Goal: Task Accomplishment & Management: Use online tool/utility

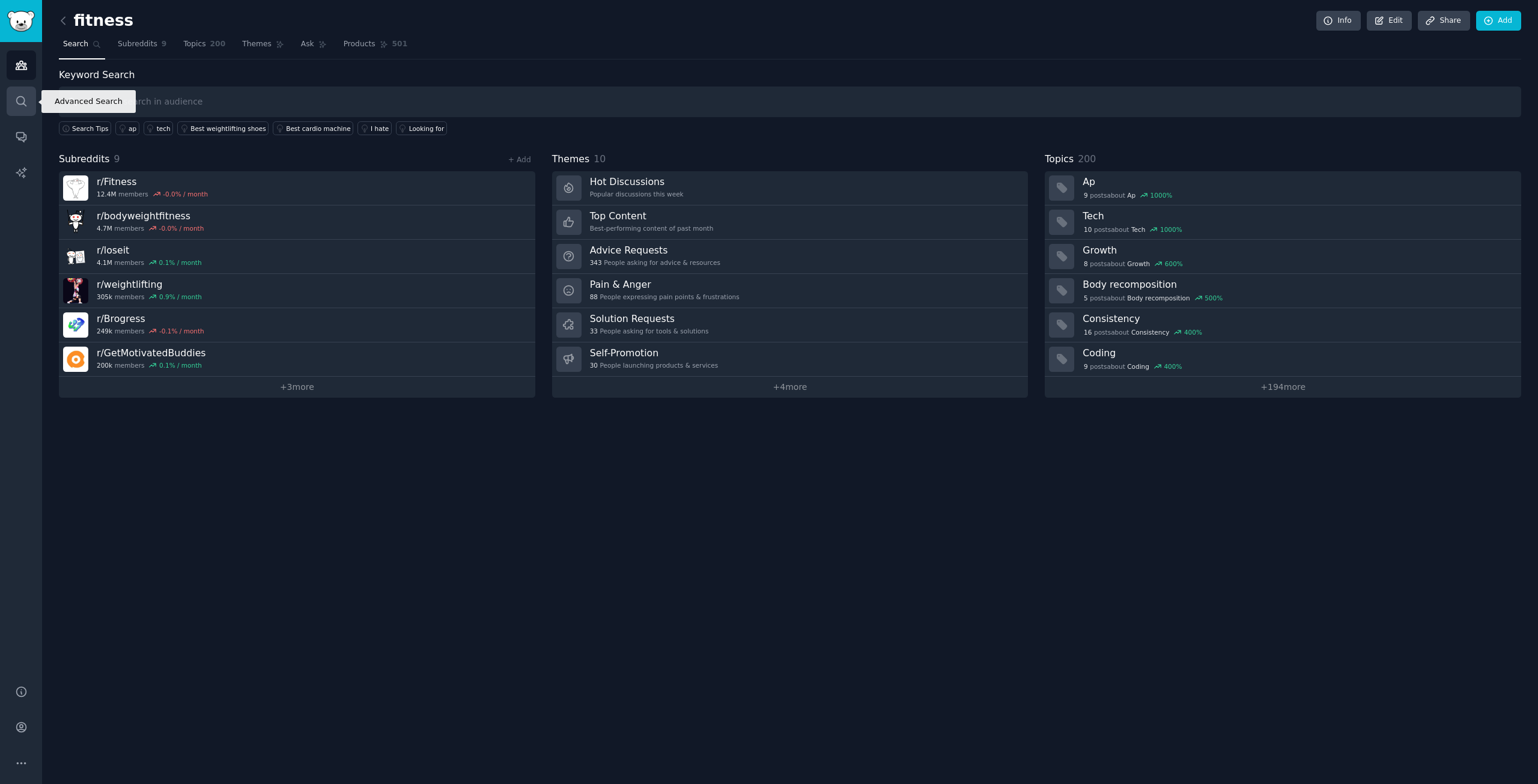
click at [15, 102] on icon "Sidebar" at bounding box center [21, 101] width 13 height 13
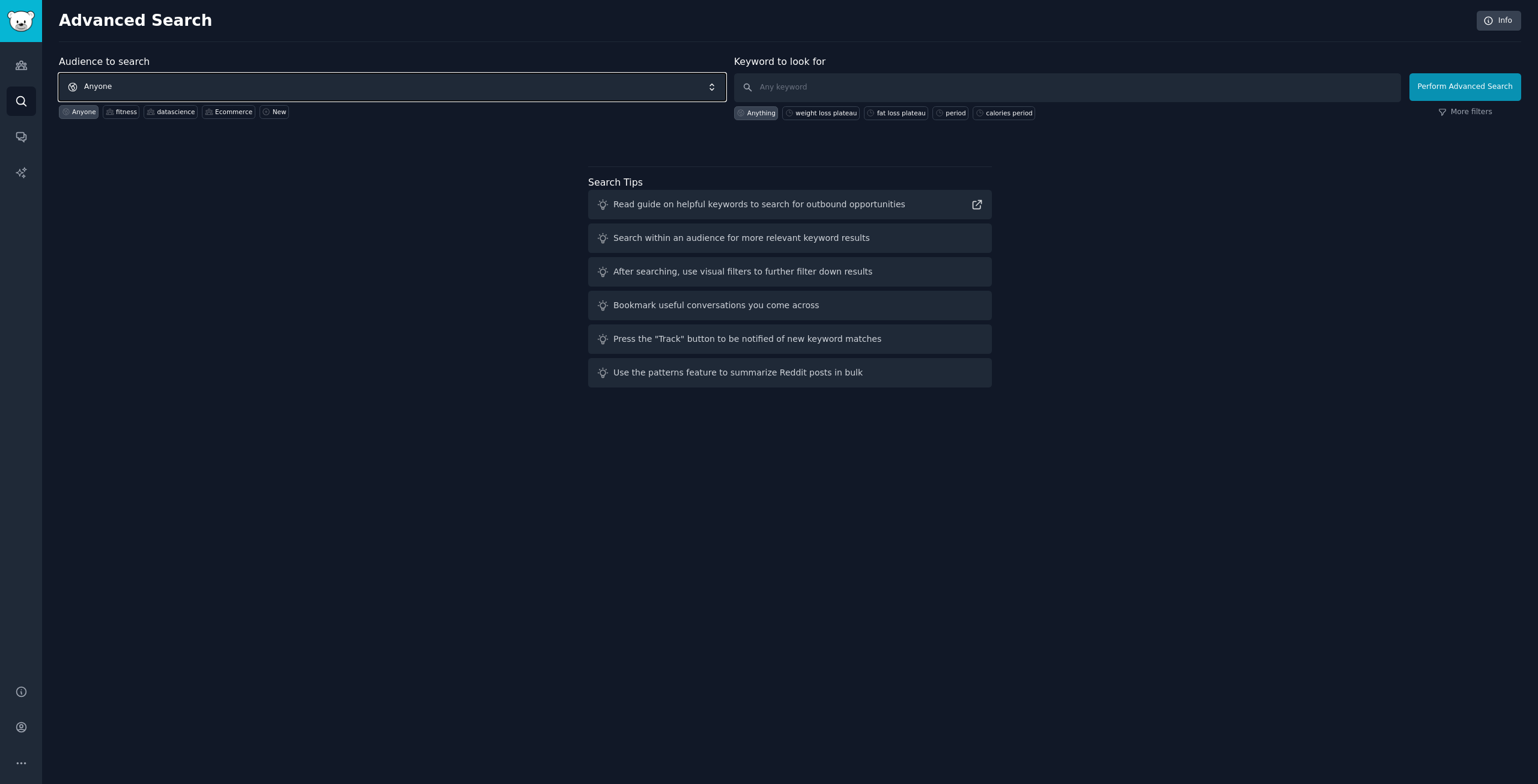
click at [95, 92] on span "Anyone" at bounding box center [392, 87] width 667 height 28
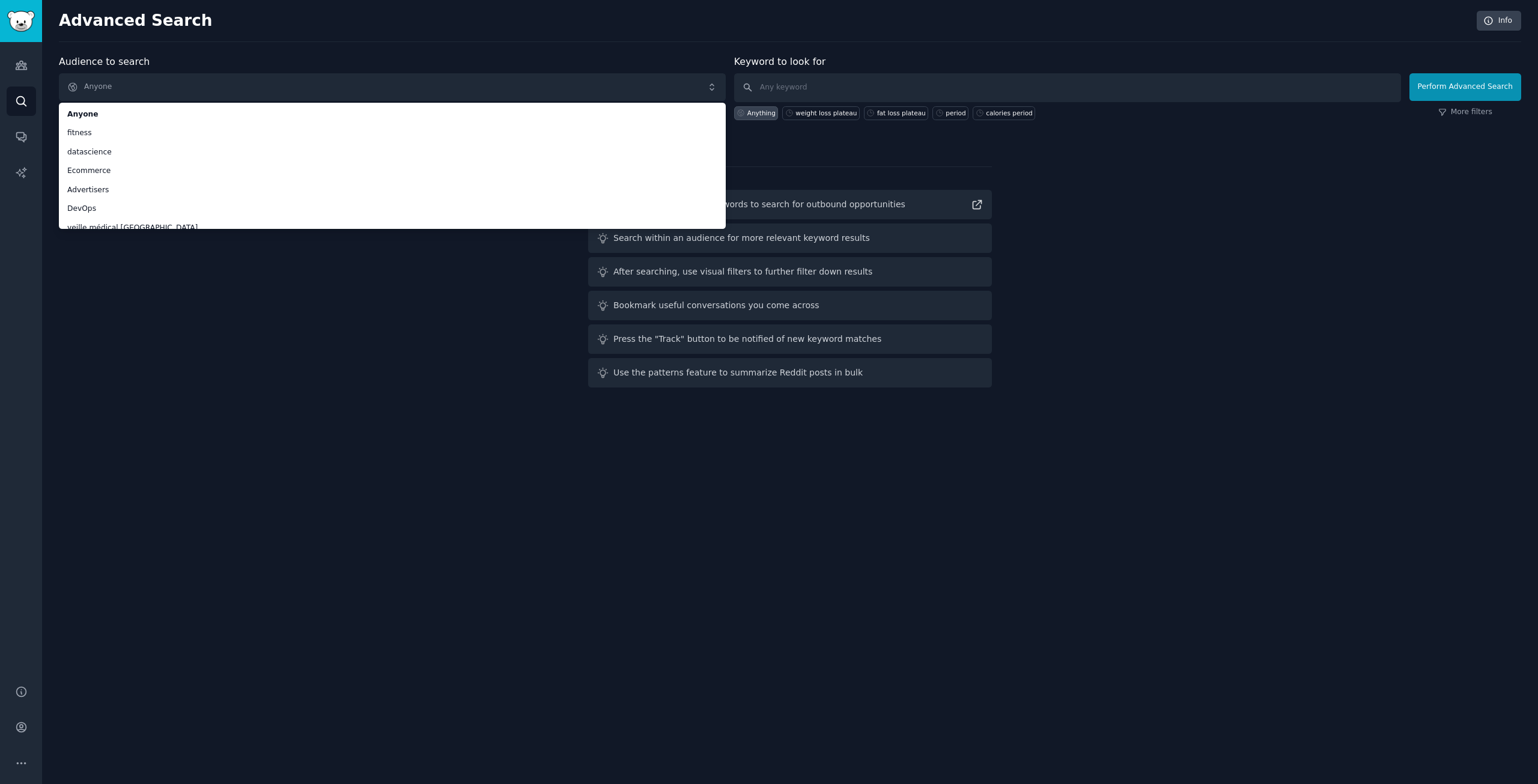
click at [153, 259] on div "Audience to search Anyone Anyone fitness datascience Ecommerce Advertisers DevO…" at bounding box center [790, 223] width 1462 height 337
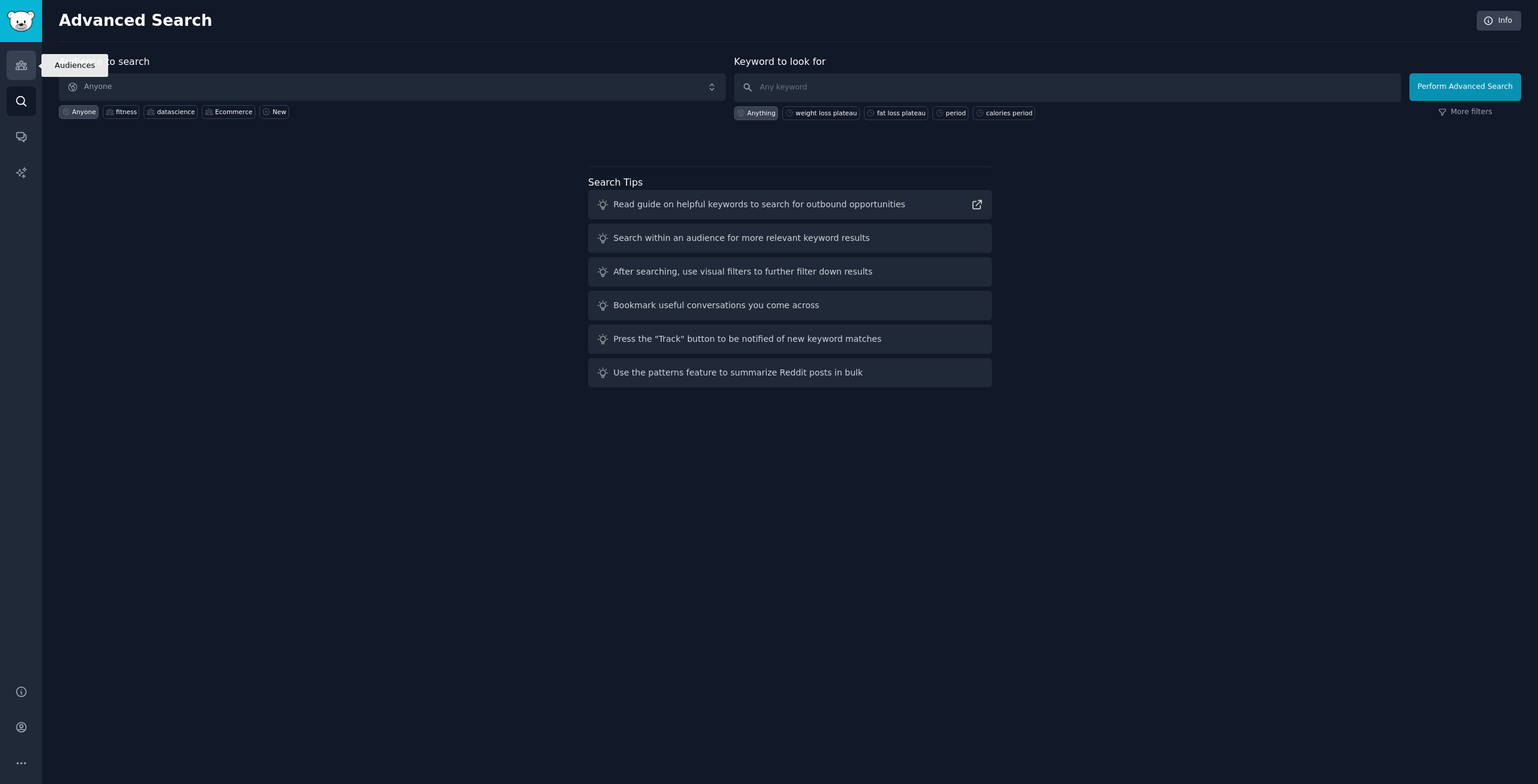
click at [25, 63] on icon "Sidebar" at bounding box center [21, 65] width 11 height 8
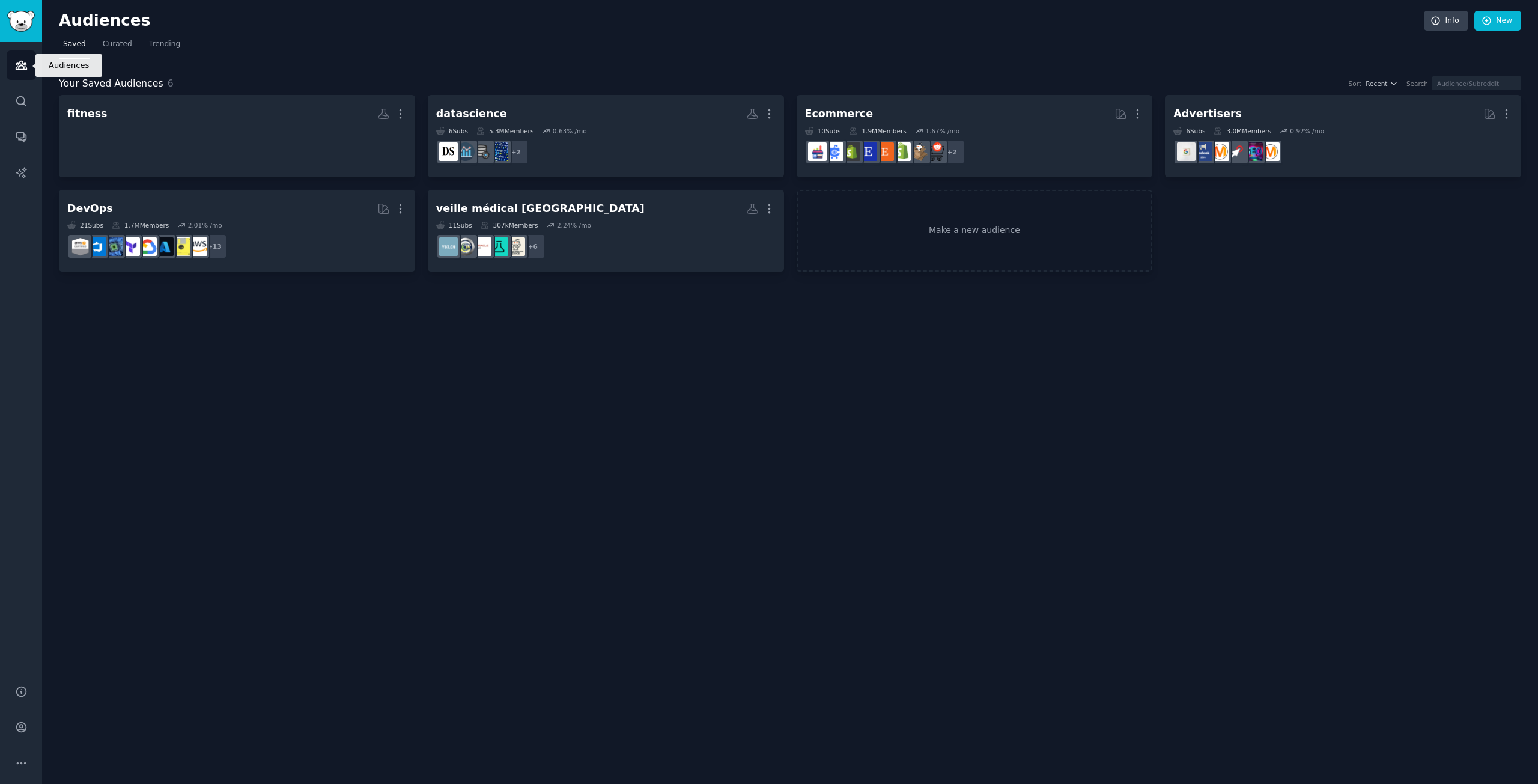
click at [25, 63] on icon "Sidebar" at bounding box center [21, 65] width 11 height 8
click at [960, 230] on link "Make a new audience" at bounding box center [975, 231] width 356 height 82
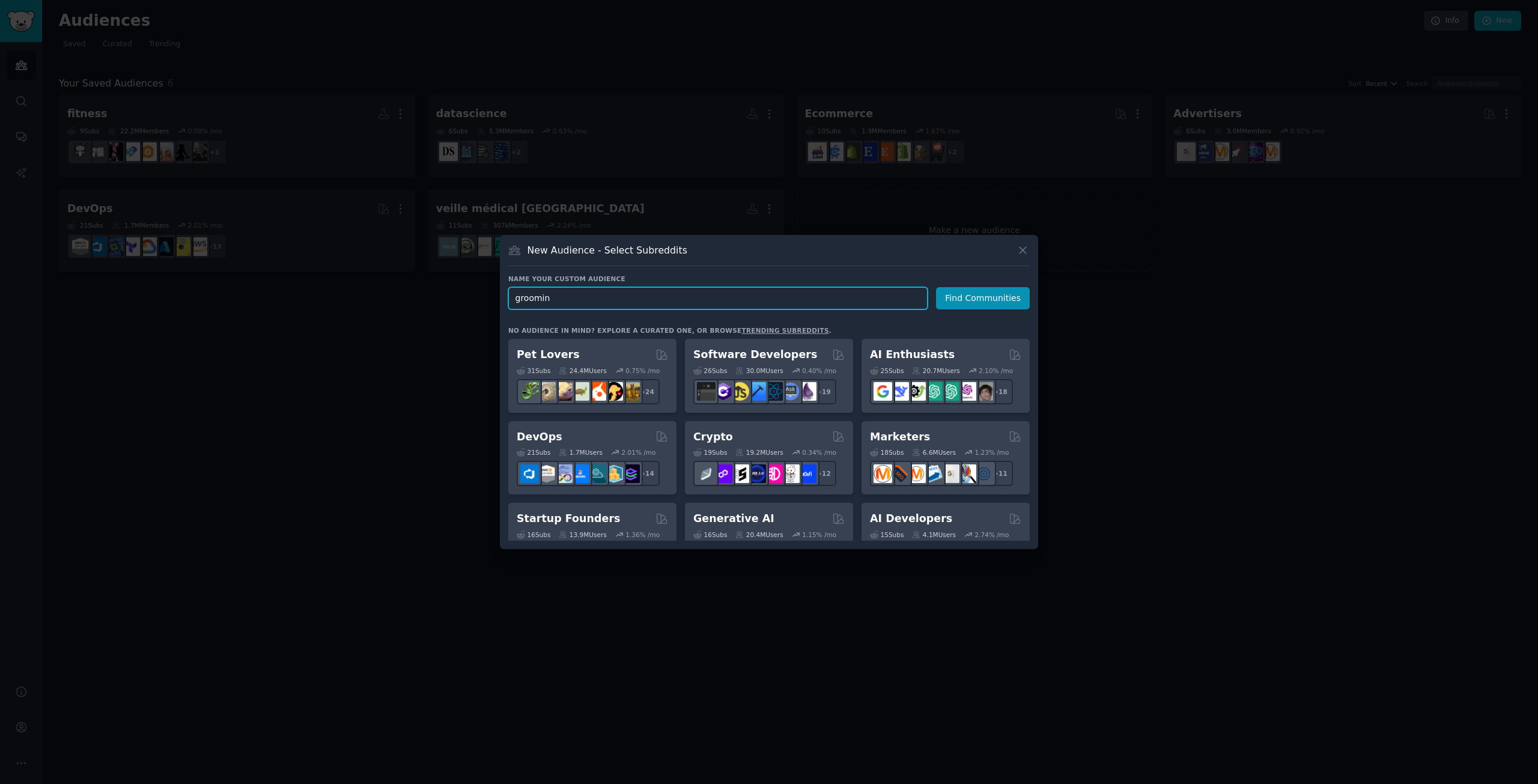
type input "grooming"
click button "Find Communities" at bounding box center [983, 298] width 94 height 22
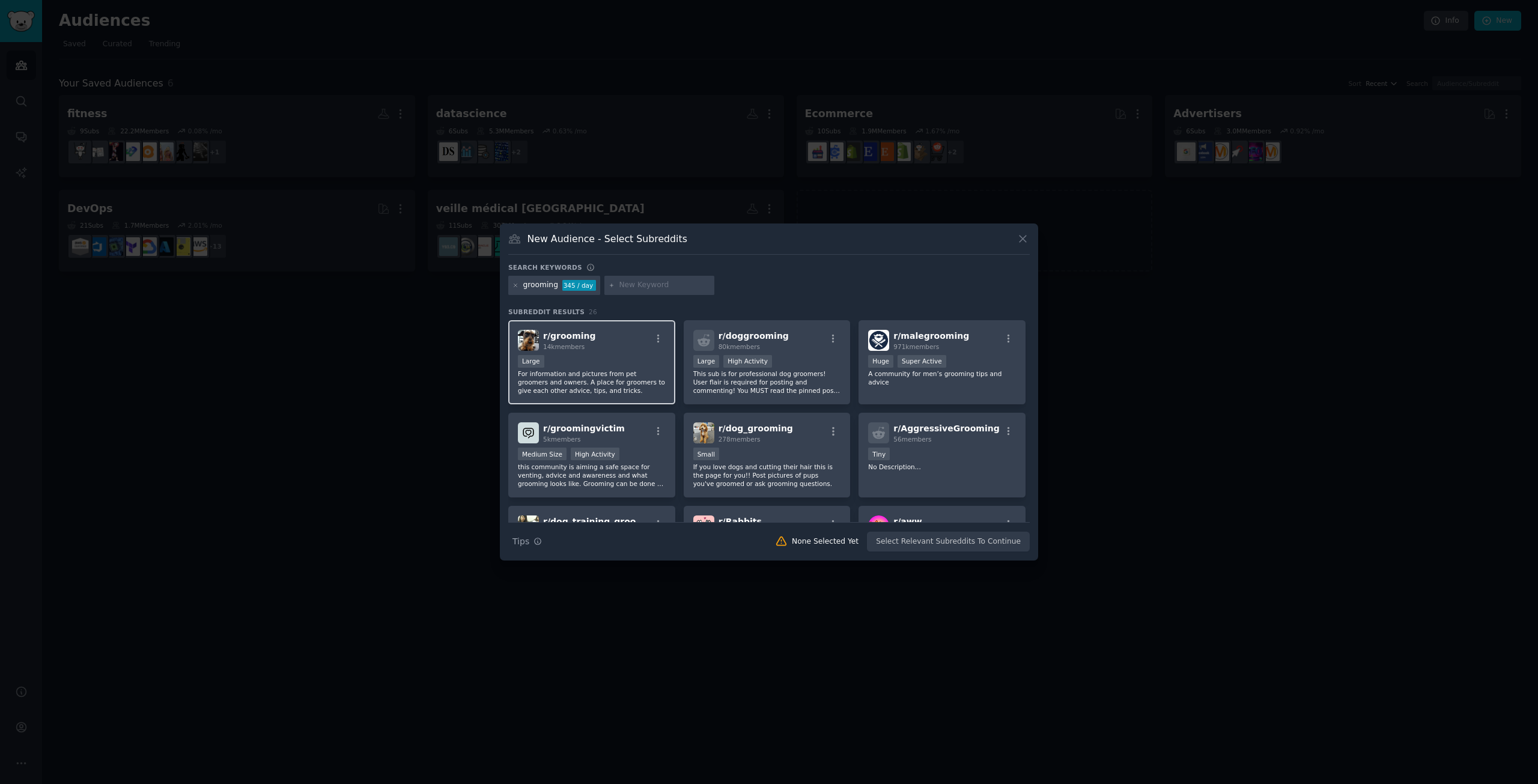
click at [594, 357] on div "Large" at bounding box center [592, 362] width 148 height 15
click at [798, 355] on div ">= 80th percentile for submissions / day Large High Activity" at bounding box center [767, 362] width 148 height 15
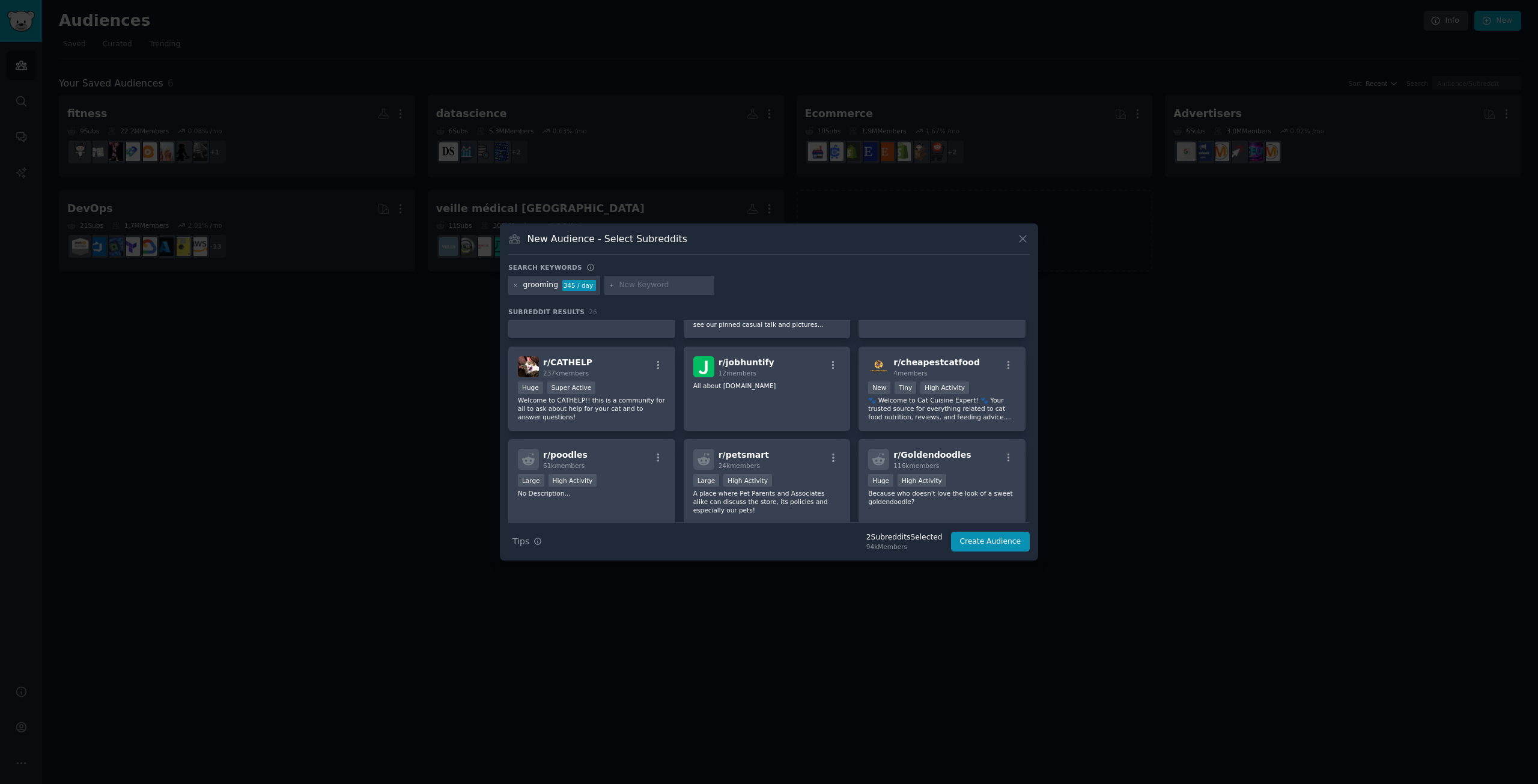
scroll to position [360, 0]
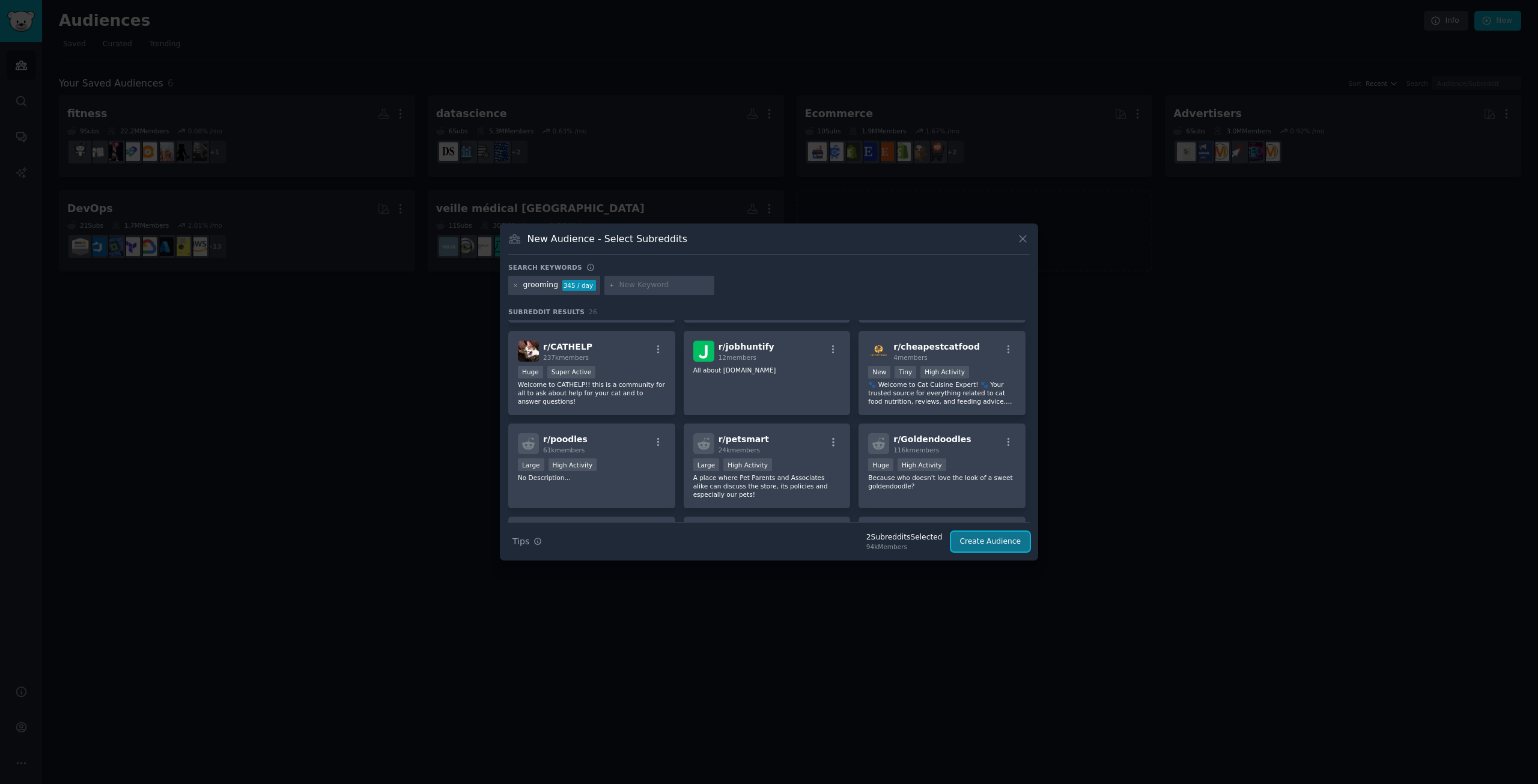
click at [971, 542] on button "Create Audience" at bounding box center [991, 542] width 79 height 21
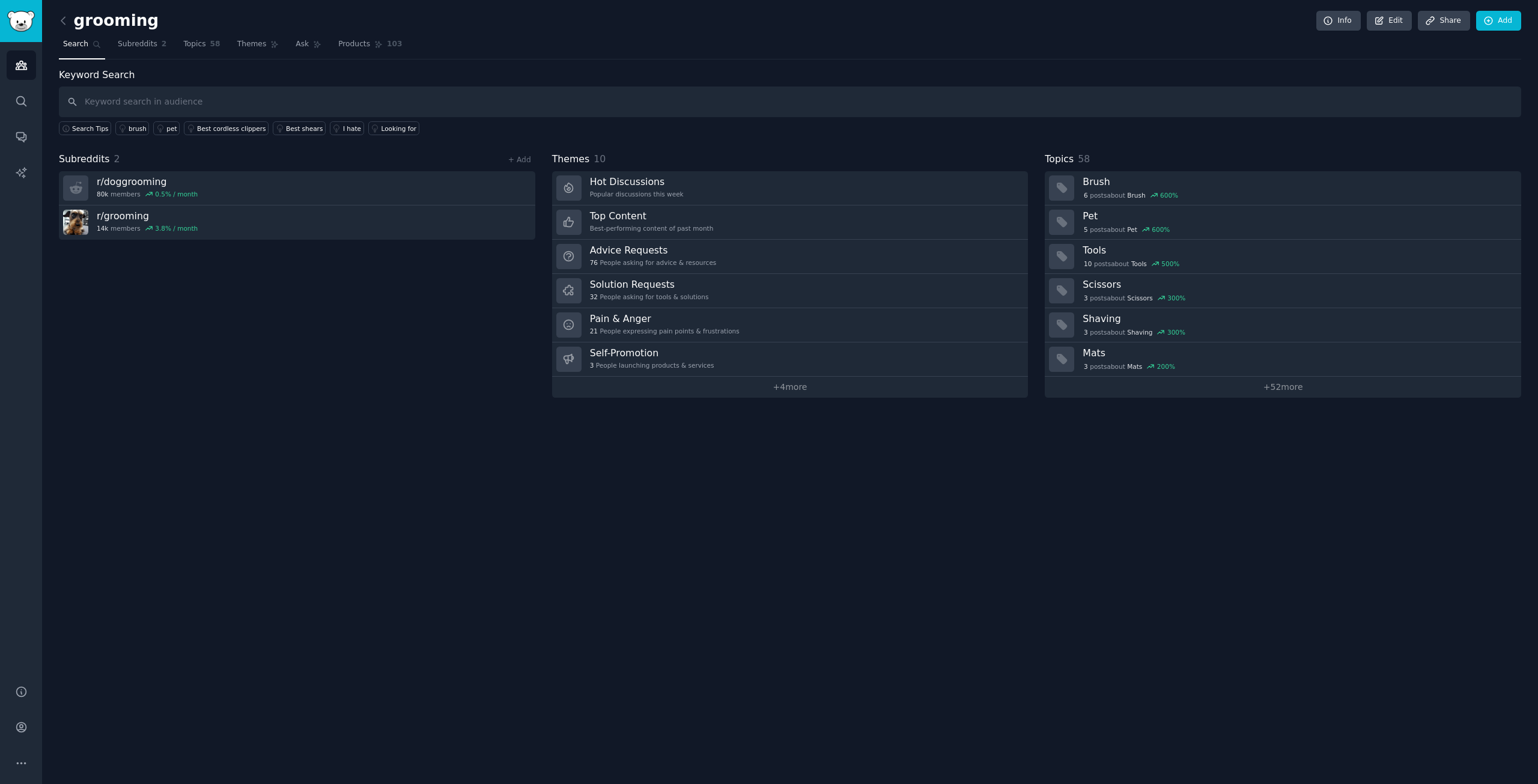
click at [320, 109] on input "text" at bounding box center [790, 102] width 1462 height 31
type input "software"
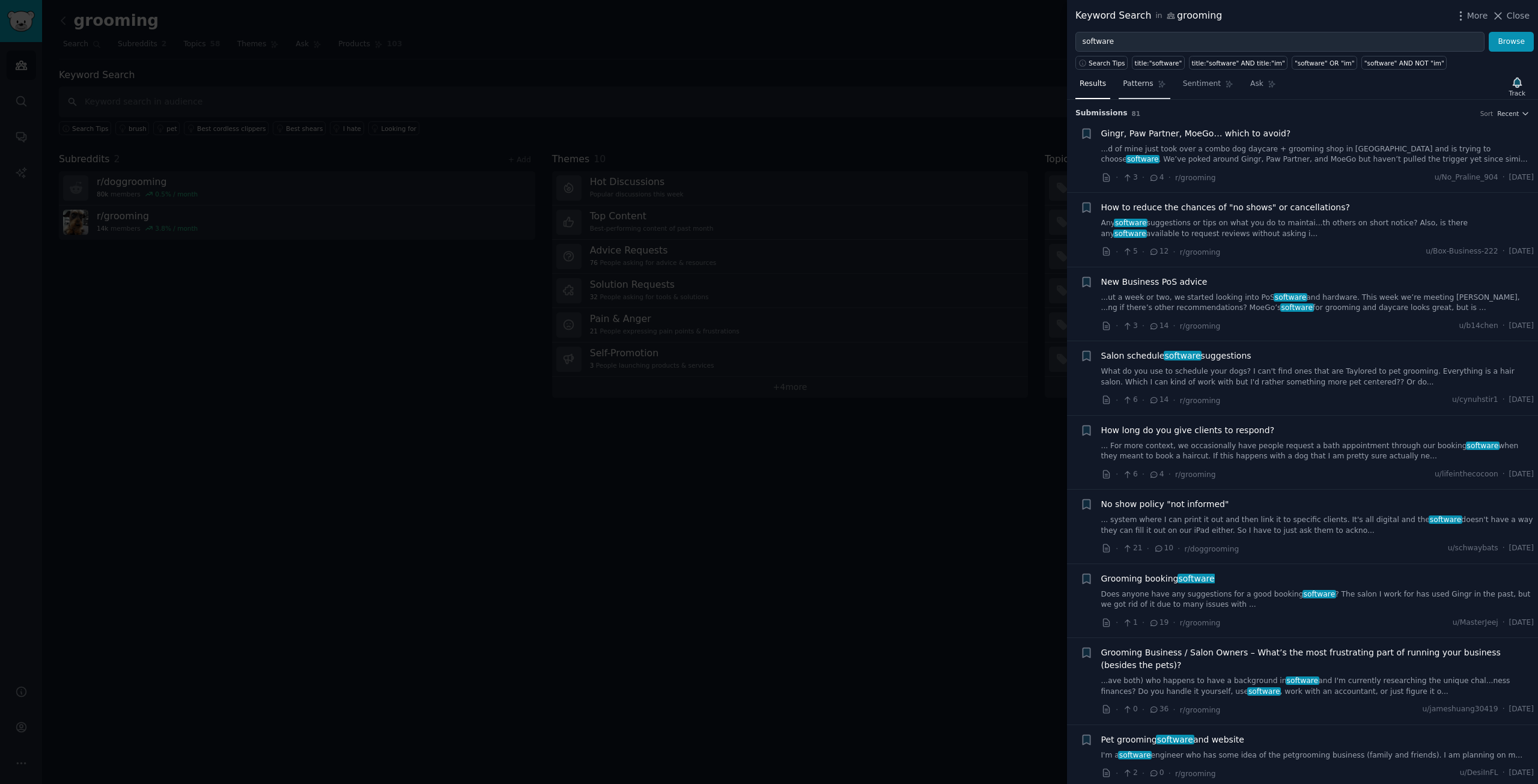
click at [1137, 86] on span "Patterns" at bounding box center [1138, 84] width 30 height 11
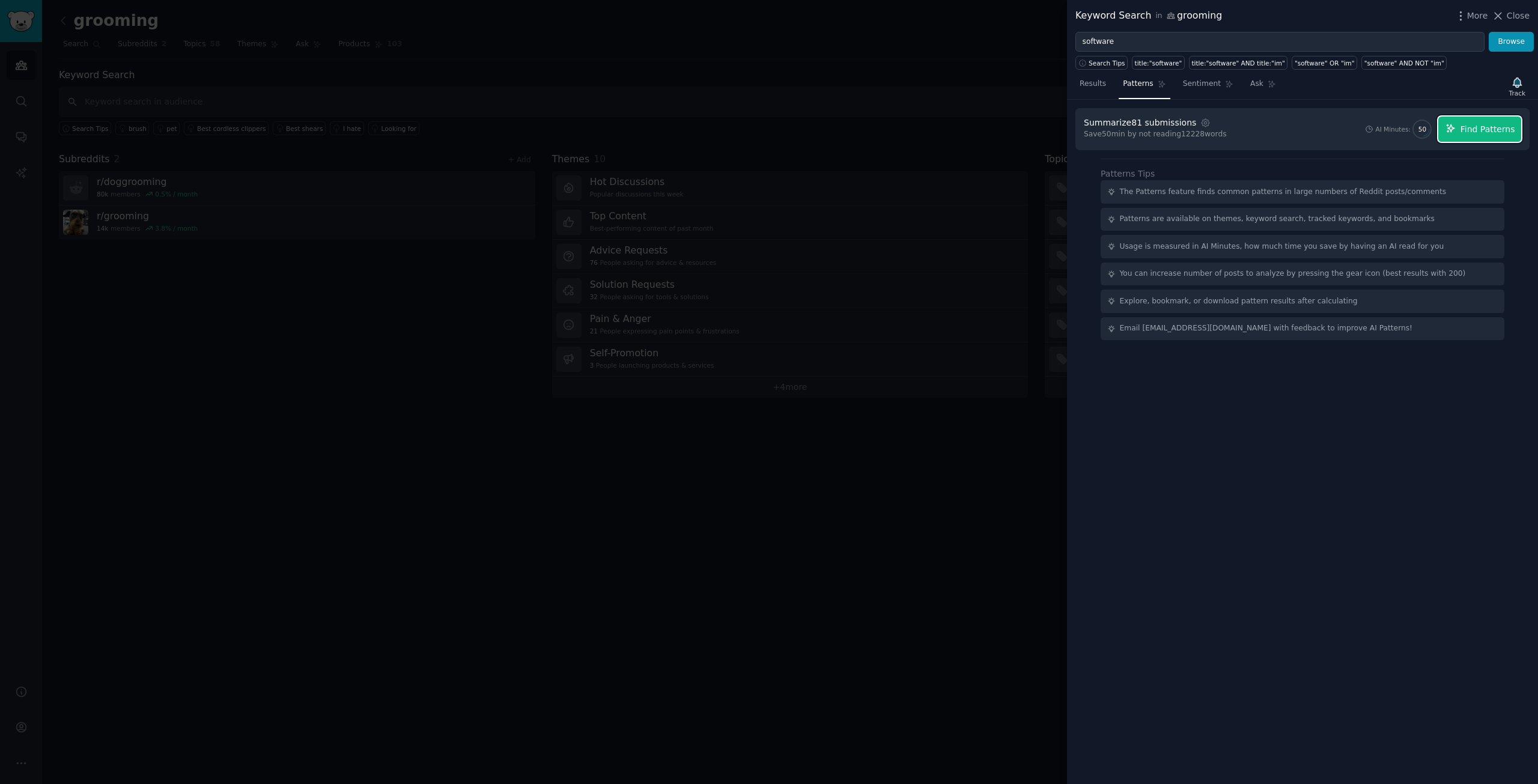
click at [1451, 124] on icon "button" at bounding box center [1451, 128] width 11 height 11
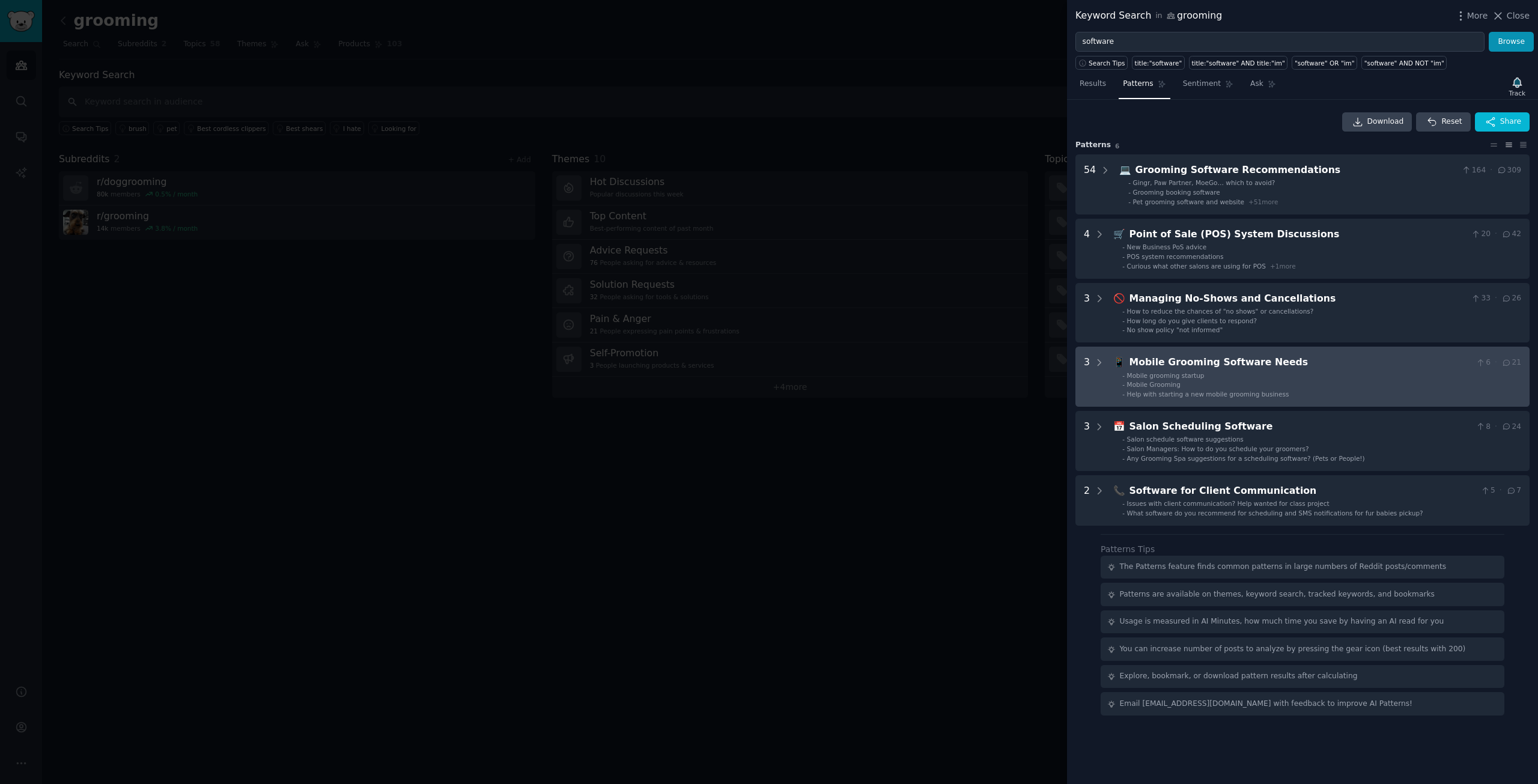
click at [1287, 362] on div "Mobile Grooming Software Needs" at bounding box center [1300, 362] width 342 height 15
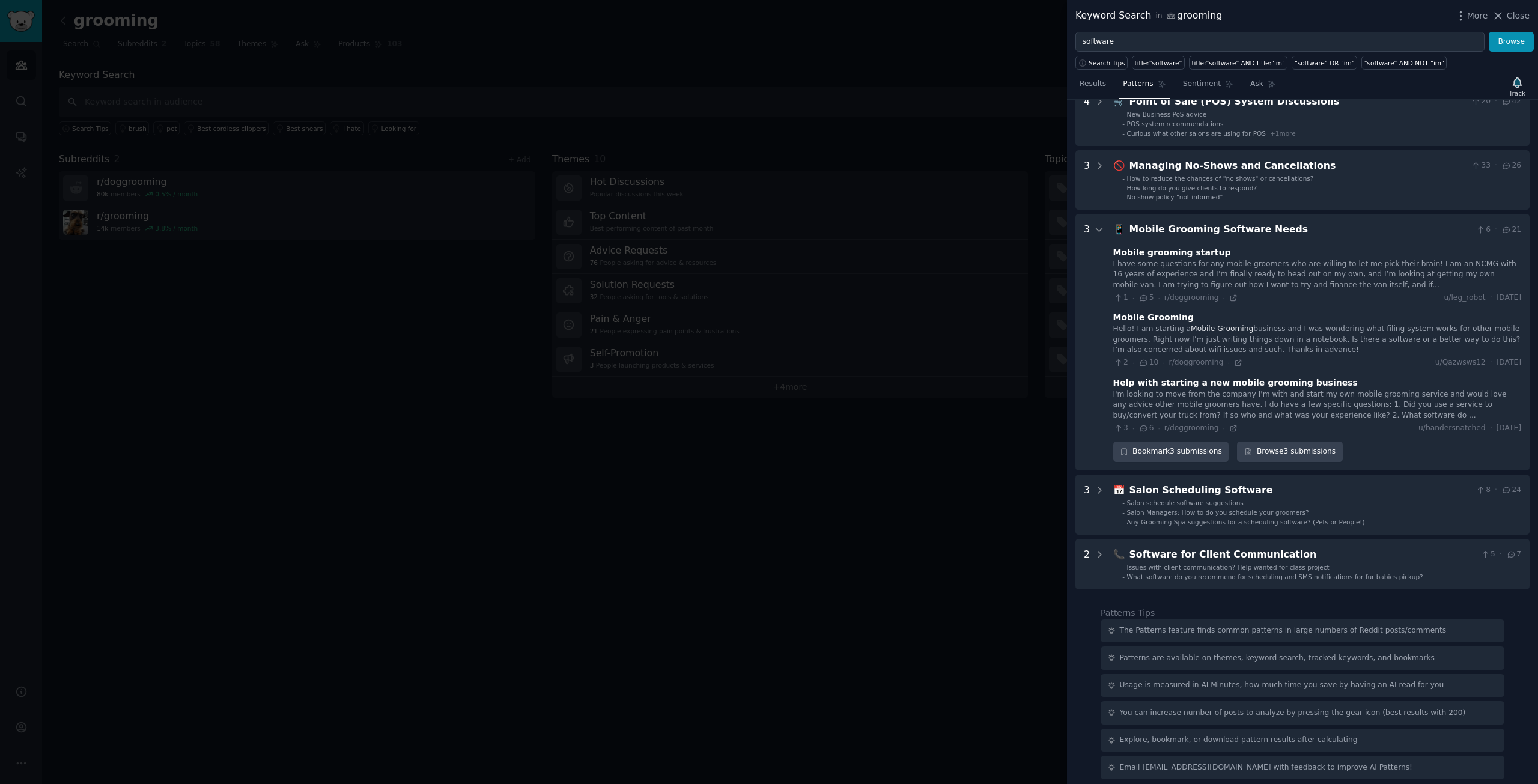
scroll to position [138, 0]
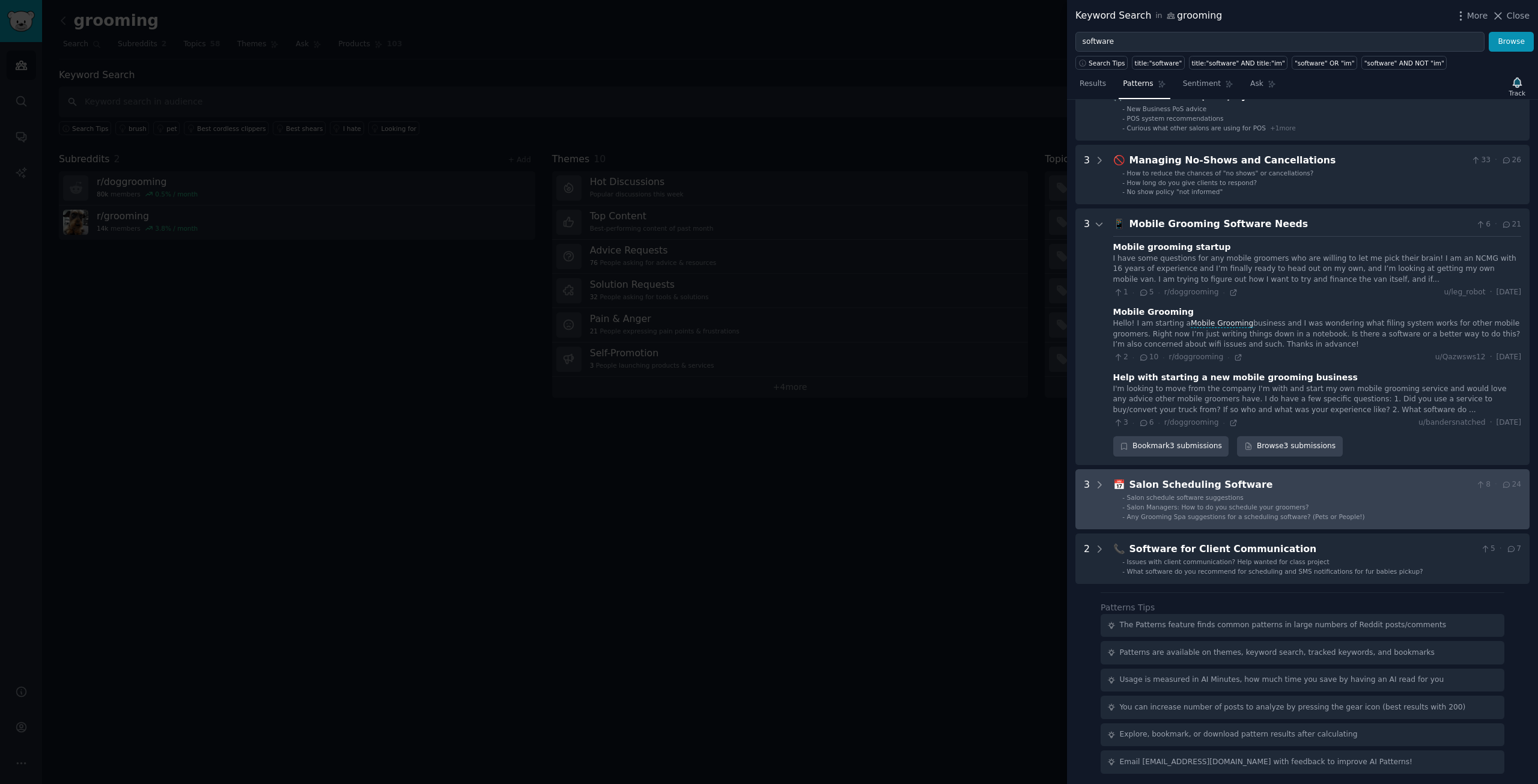
click at [1383, 487] on div "Salon Scheduling Software" at bounding box center [1300, 485] width 342 height 15
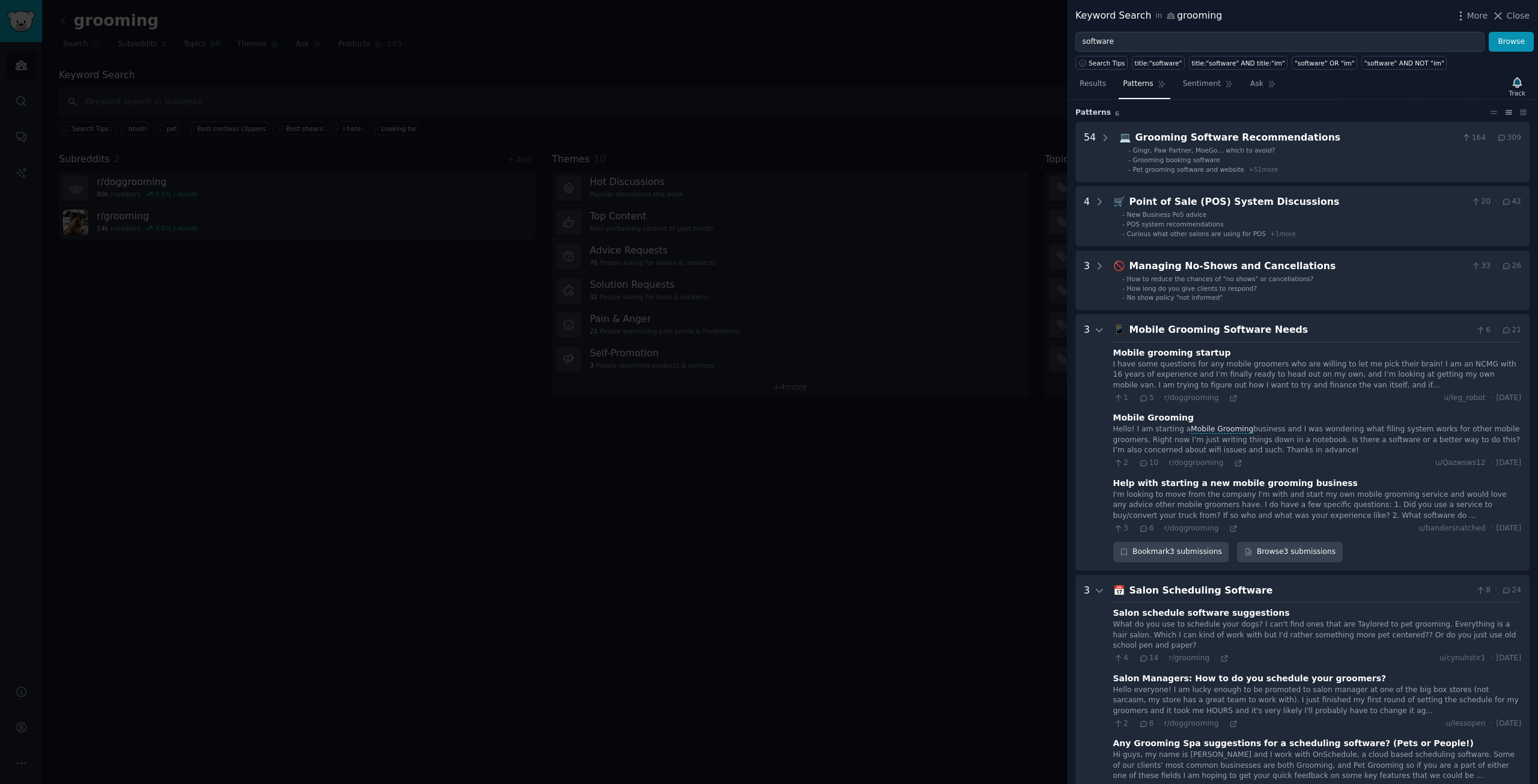
scroll to position [0, 0]
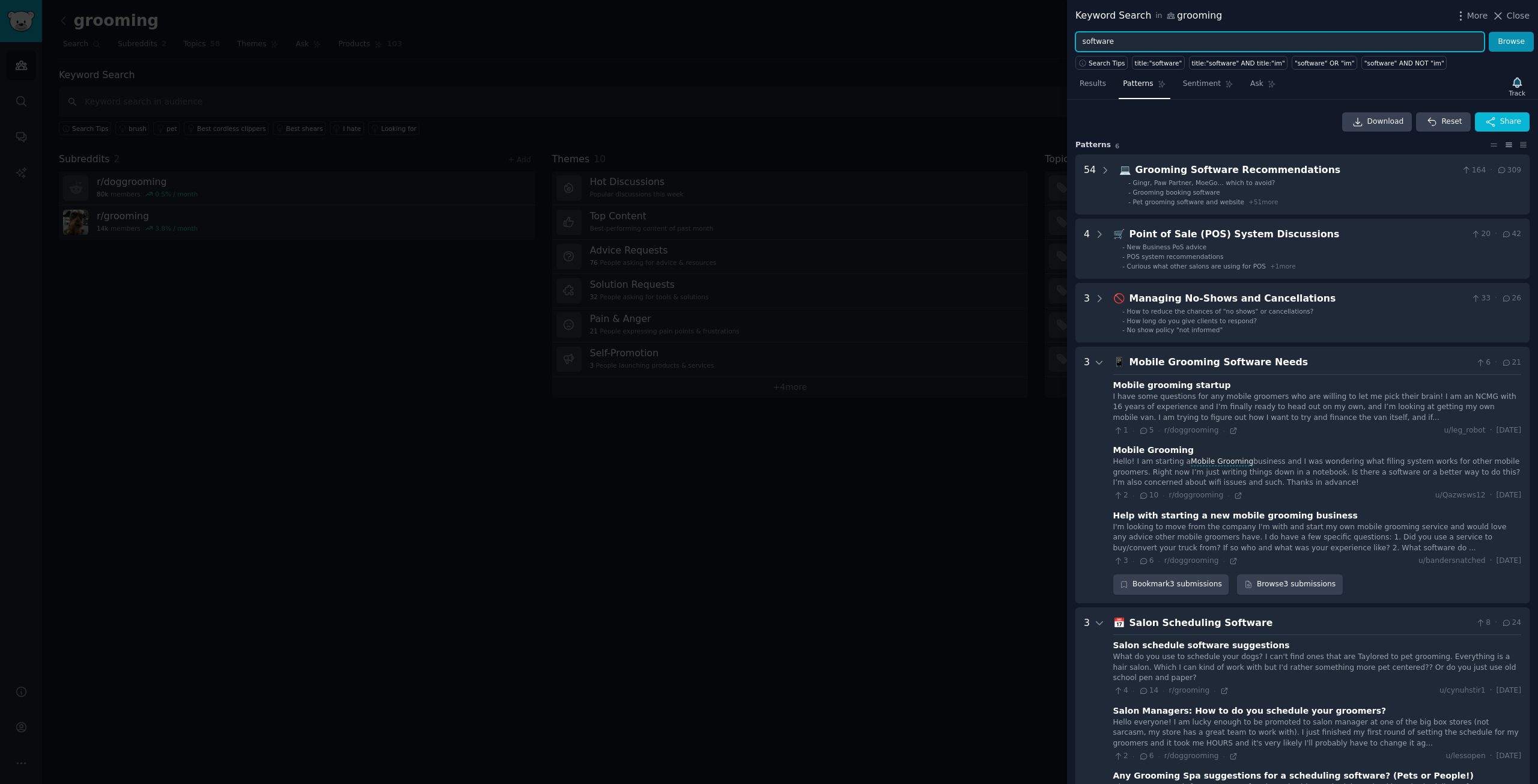
click at [1123, 38] on input "software" at bounding box center [1280, 42] width 409 height 21
click at [1489, 32] on button "Browse" at bounding box center [1511, 42] width 45 height 21
click at [1123, 38] on input "website" at bounding box center [1280, 42] width 409 height 21
click at [1099, 88] on span "Results" at bounding box center [1093, 84] width 27 height 11
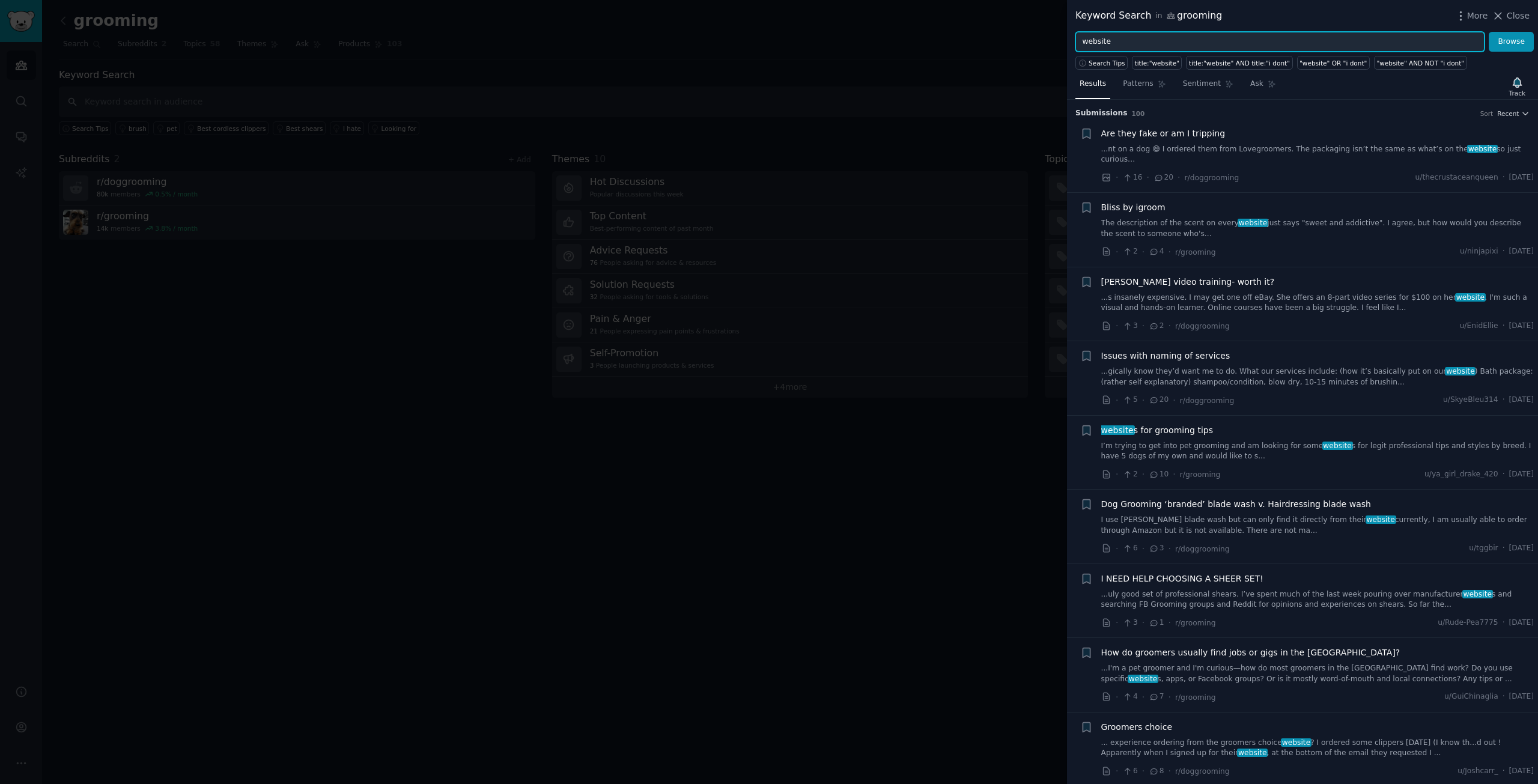
click at [1166, 42] on input "website" at bounding box center [1280, 42] width 409 height 21
click at [1489, 32] on button "Browse" at bounding box center [1511, 42] width 45 height 21
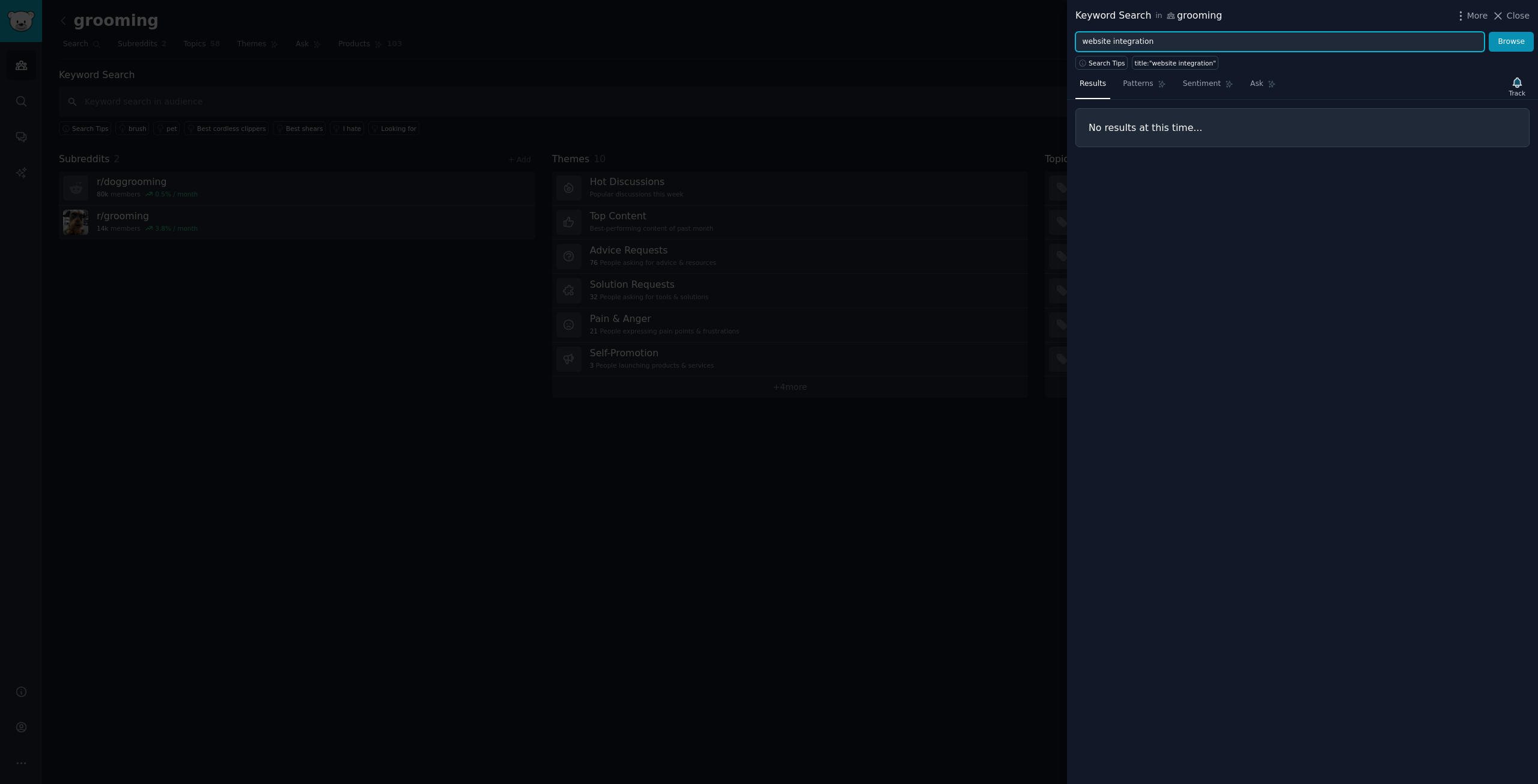
click at [1166, 41] on input "website integration" at bounding box center [1280, 42] width 409 height 21
click at [1489, 32] on button "Browse" at bounding box center [1511, 42] width 45 height 21
click at [1108, 40] on input "website schedule" at bounding box center [1280, 42] width 409 height 21
click at [1123, 44] on input "website schedule" at bounding box center [1280, 42] width 409 height 21
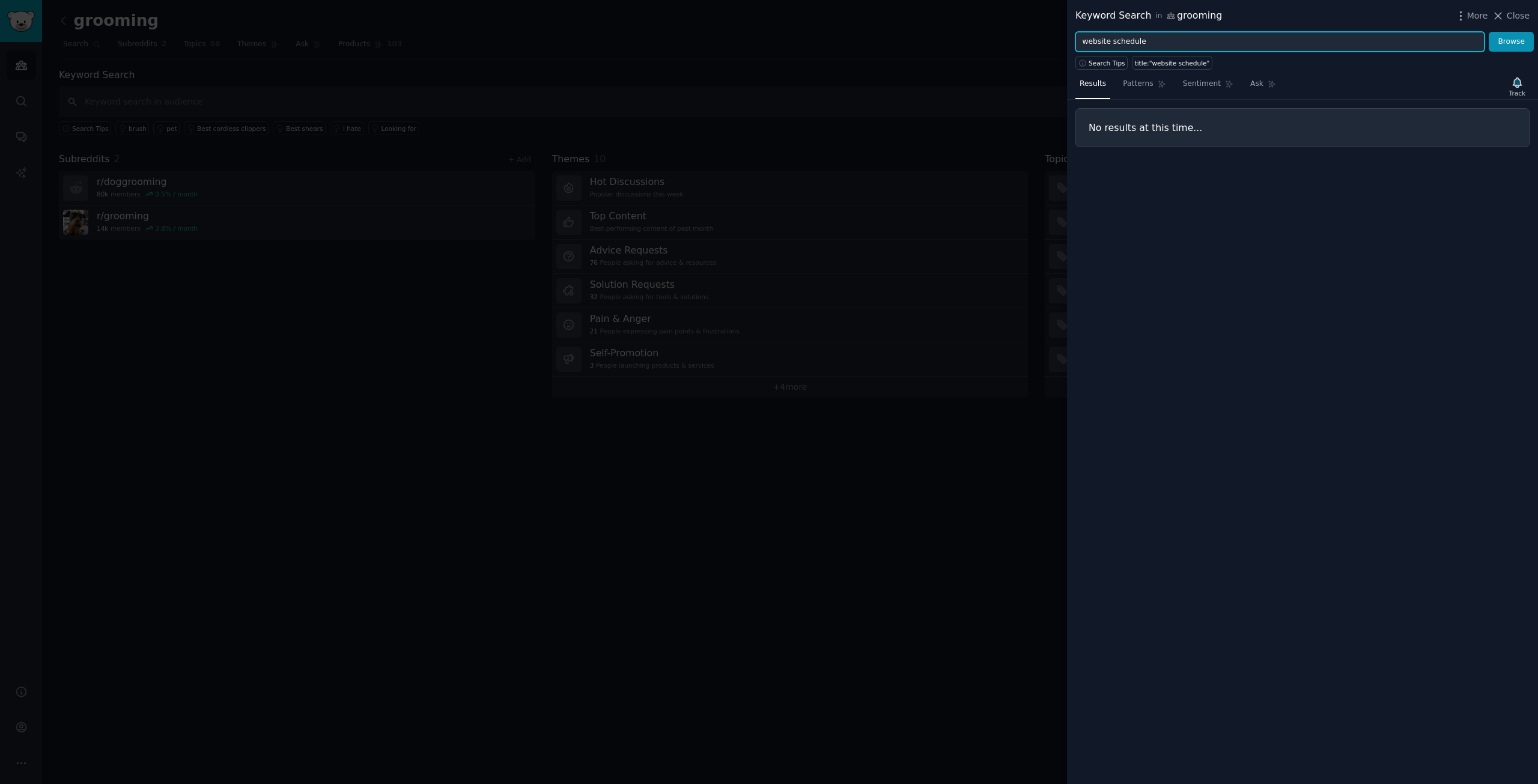
click at [1123, 44] on input "website schedule" at bounding box center [1280, 42] width 409 height 21
type input "w"
type input "schedule"
click at [1489, 32] on button "Browse" at bounding box center [1511, 42] width 45 height 21
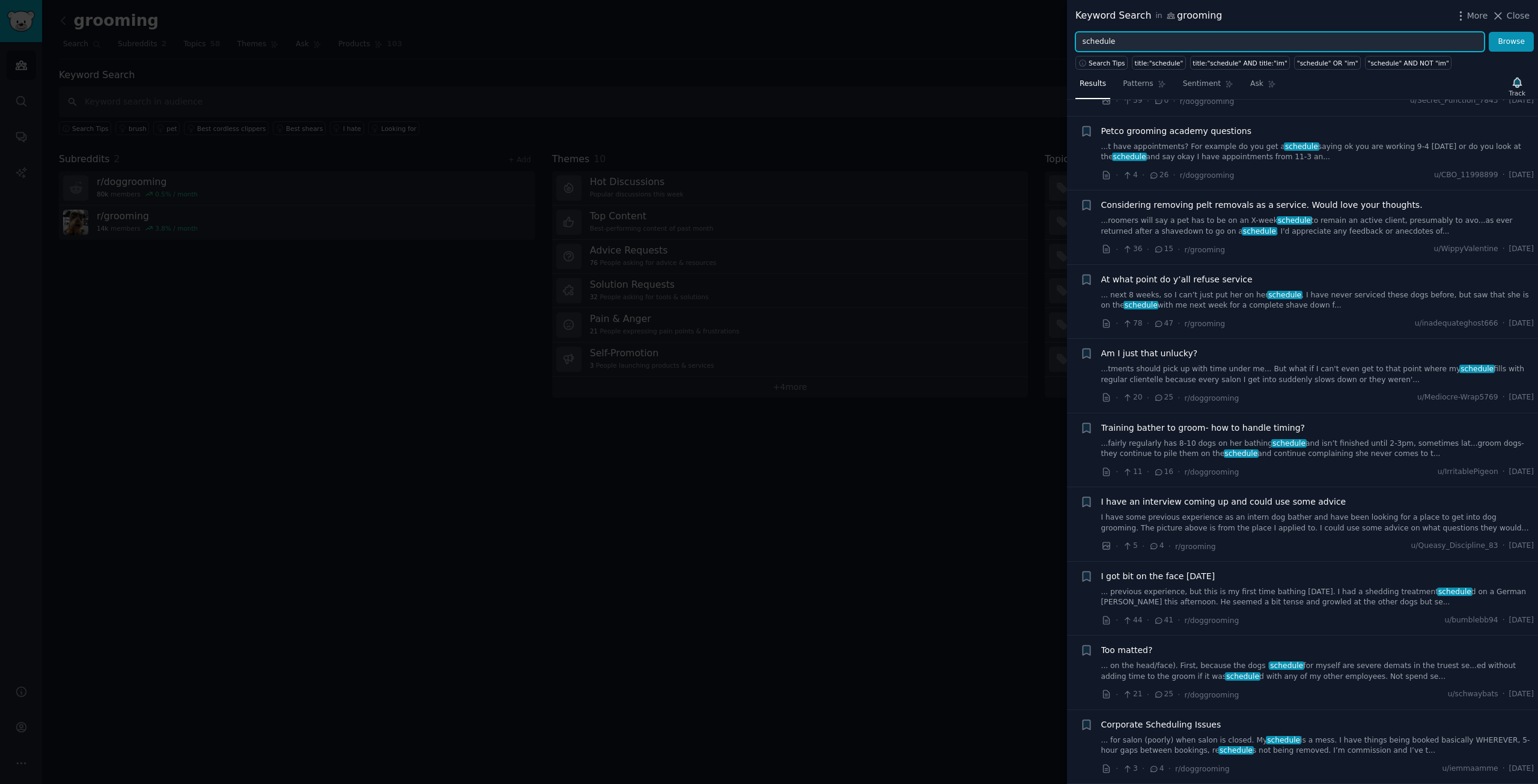
scroll to position [301, 0]
